Goal: Information Seeking & Learning: Understand process/instructions

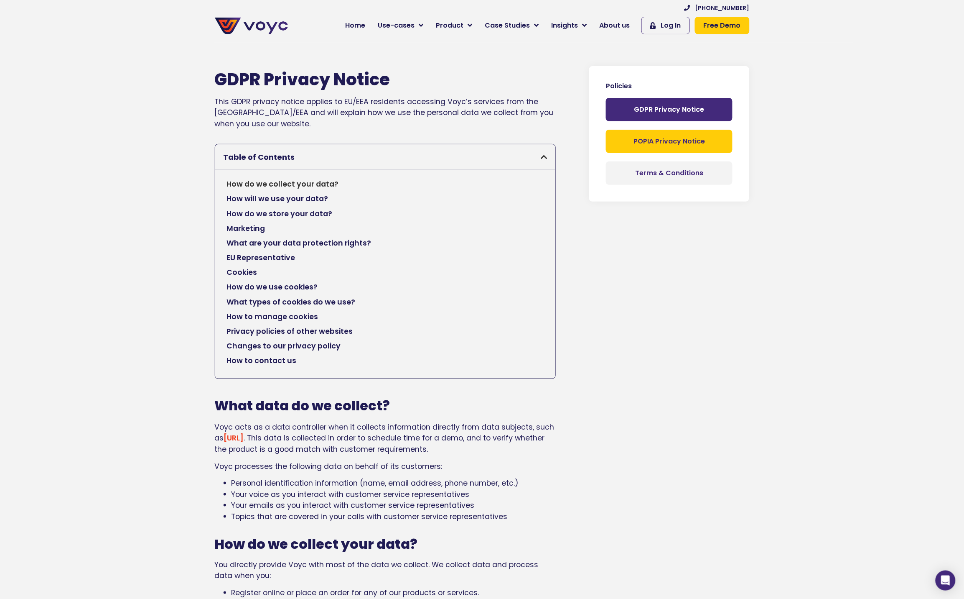
click at [651, 143] on span "POPIA Privacy Notice" at bounding box center [669, 141] width 71 height 7
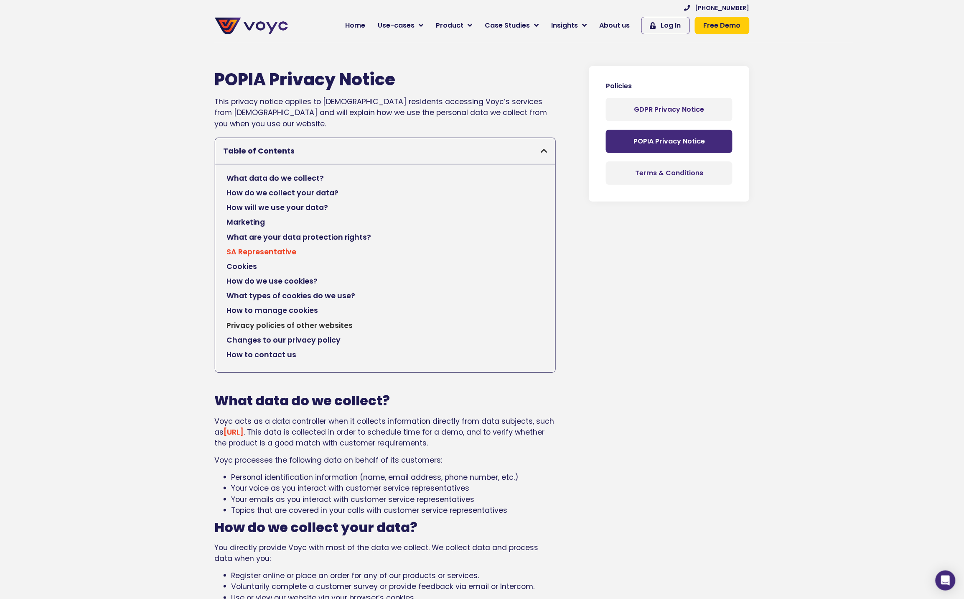
click at [270, 254] on link "SA Representative" at bounding box center [262, 251] width 70 height 11
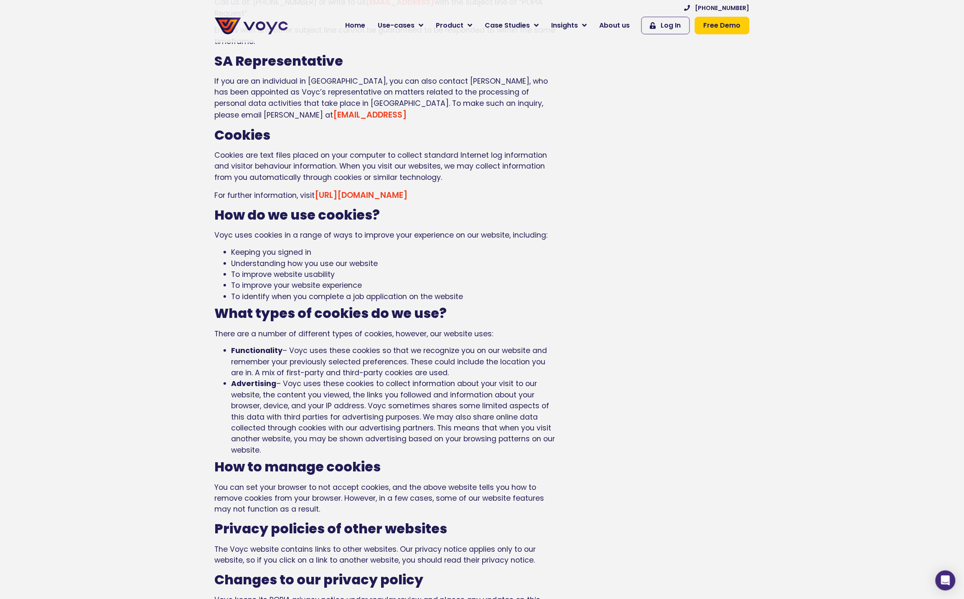
scroll to position [1289, 0]
